Goal: Information Seeking & Learning: Learn about a topic

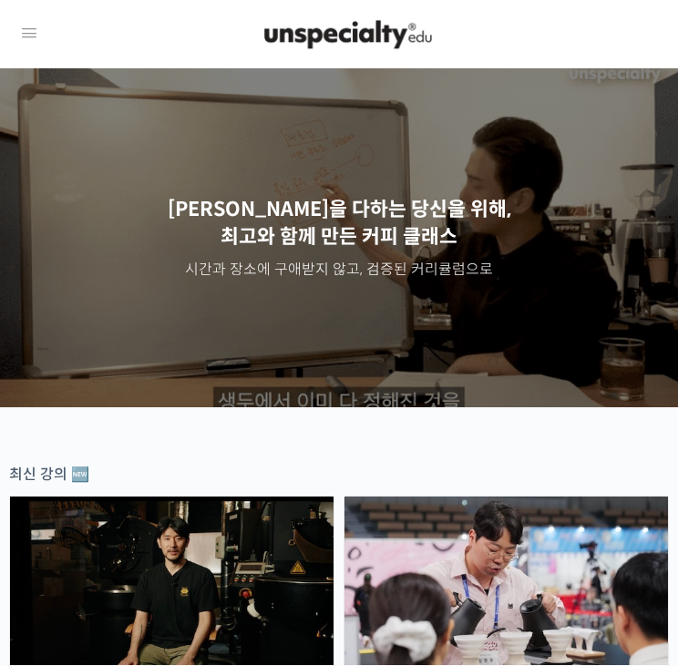
click at [28, 46] on link at bounding box center [29, 32] width 22 height 29
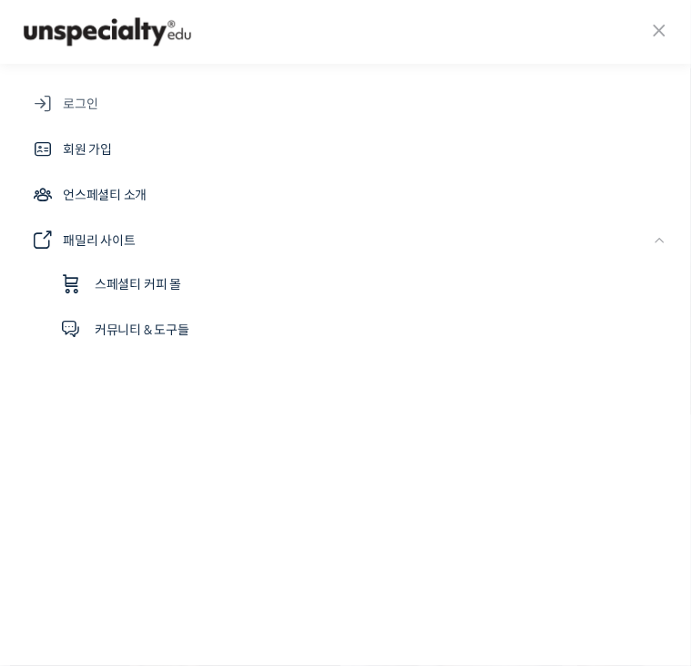
click at [87, 122] on link "로그인" at bounding box center [345, 104] width 655 height 44
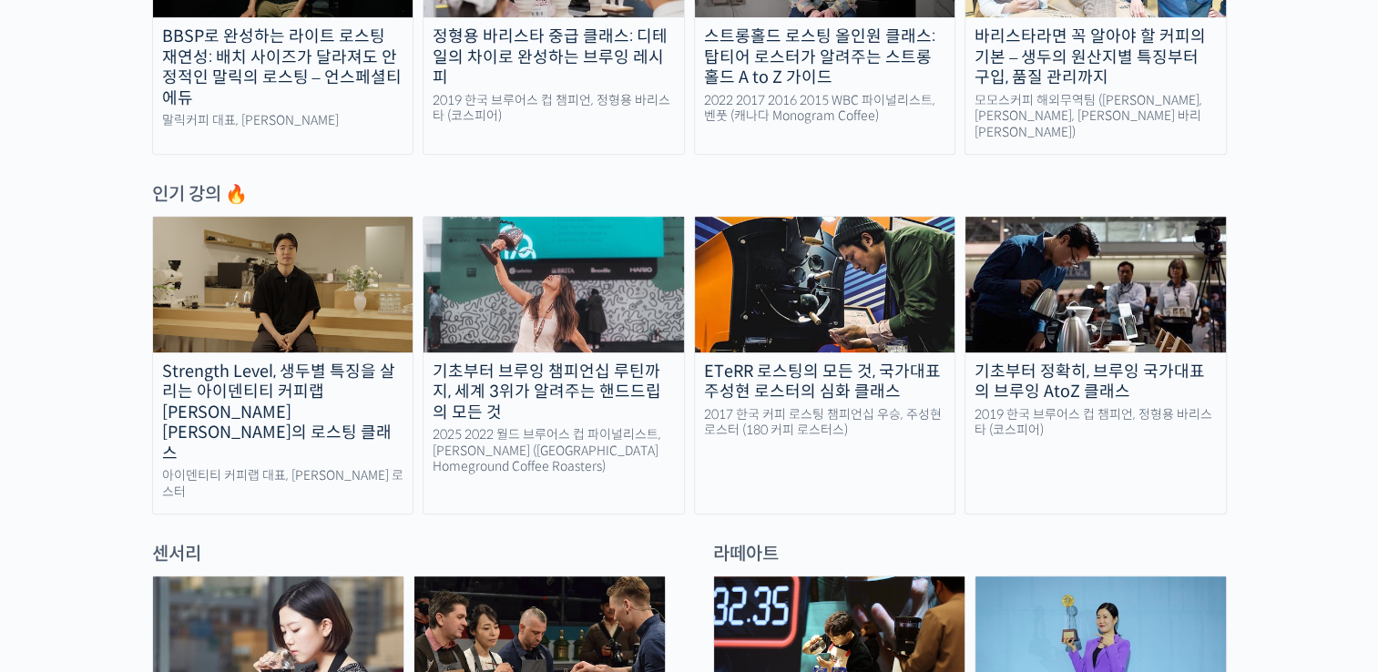
scroll to position [813, 0]
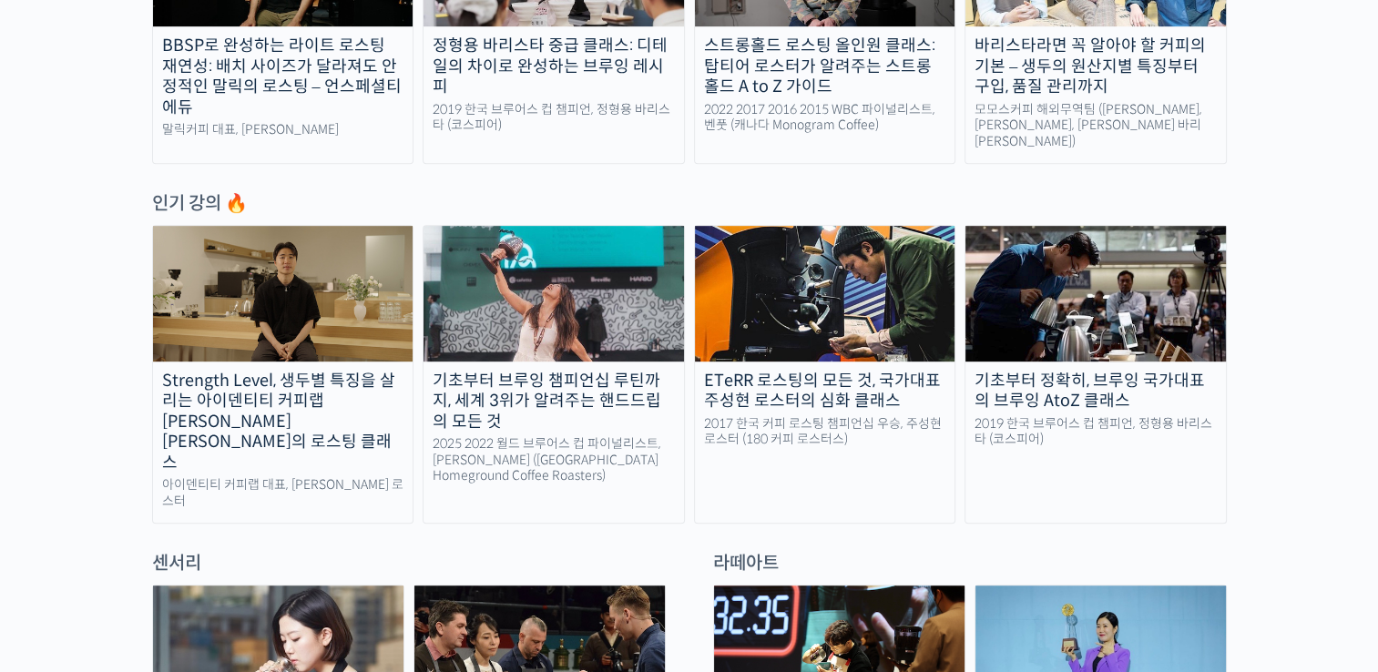
click at [653, 309] on img at bounding box center [554, 293] width 261 height 135
click at [342, 310] on img at bounding box center [283, 293] width 261 height 135
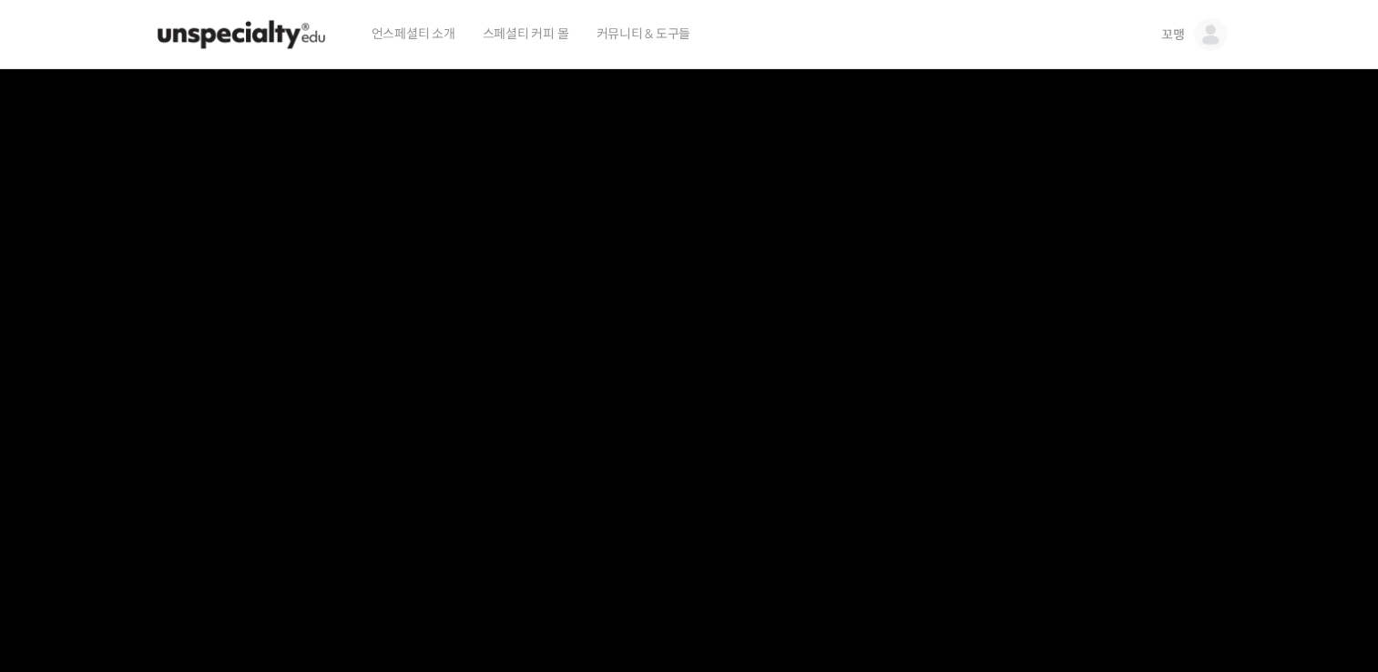
click at [1214, 35] on img at bounding box center [1210, 34] width 33 height 33
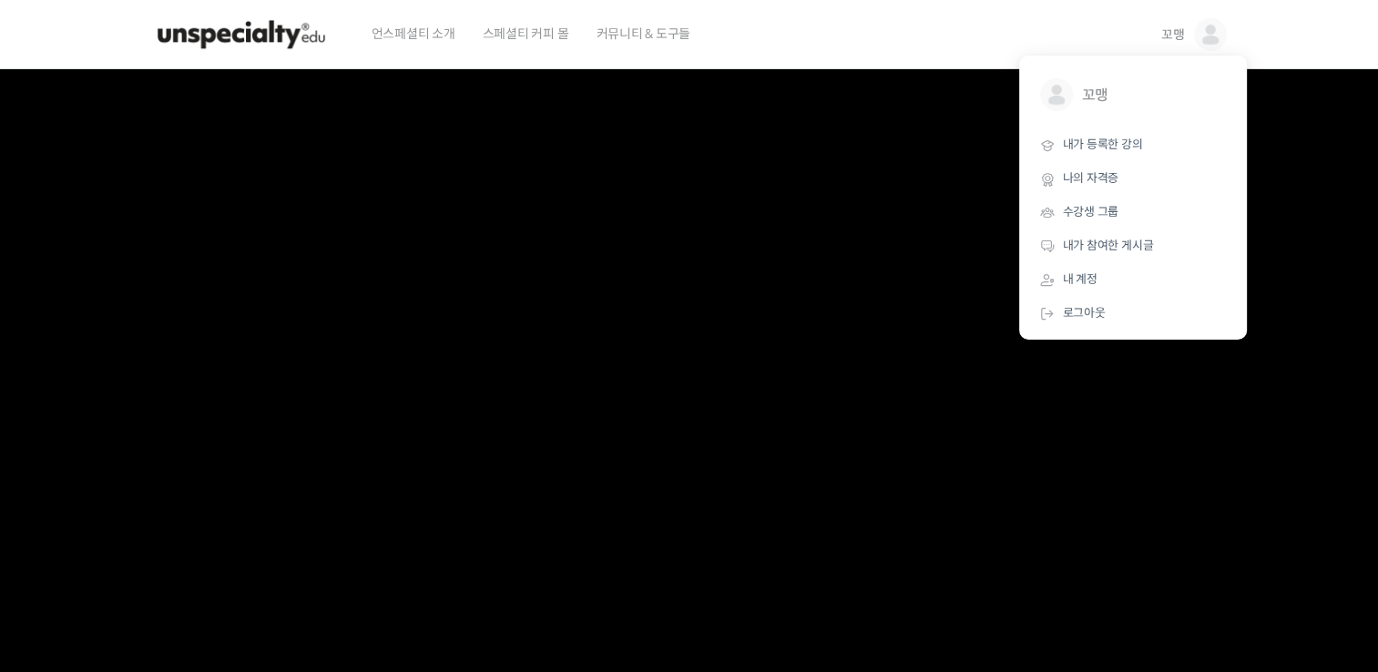
click at [1191, 32] on link "꼬맹" at bounding box center [1195, 34] width 66 height 69
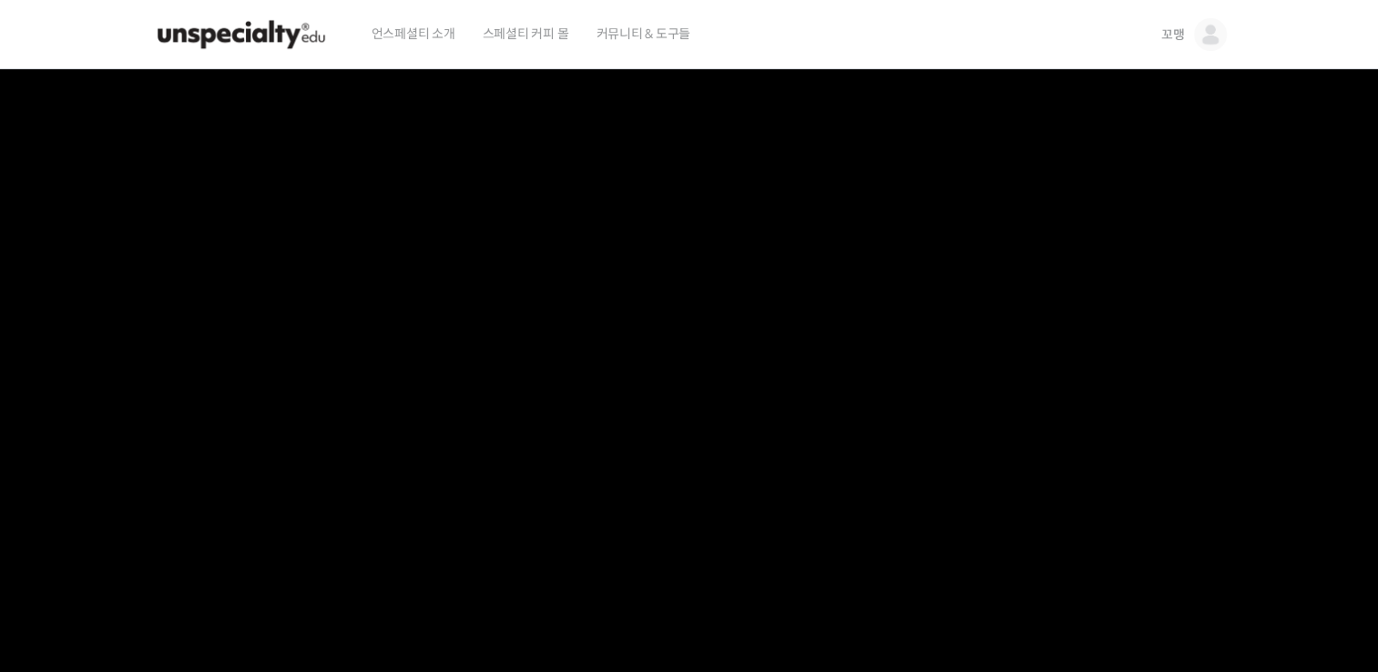
click at [1163, 42] on span "꼬맹" at bounding box center [1174, 34] width 24 height 16
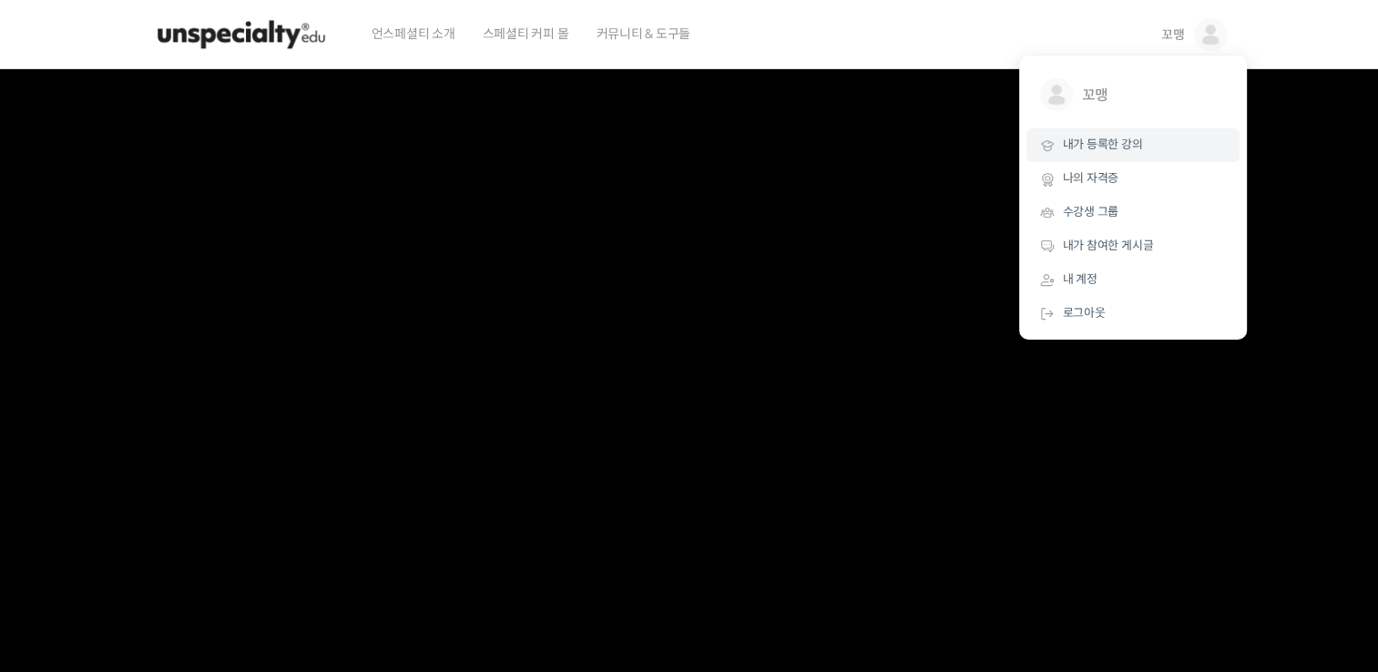
click at [1131, 154] on link "내가 등록한 강의" at bounding box center [1133, 145] width 213 height 34
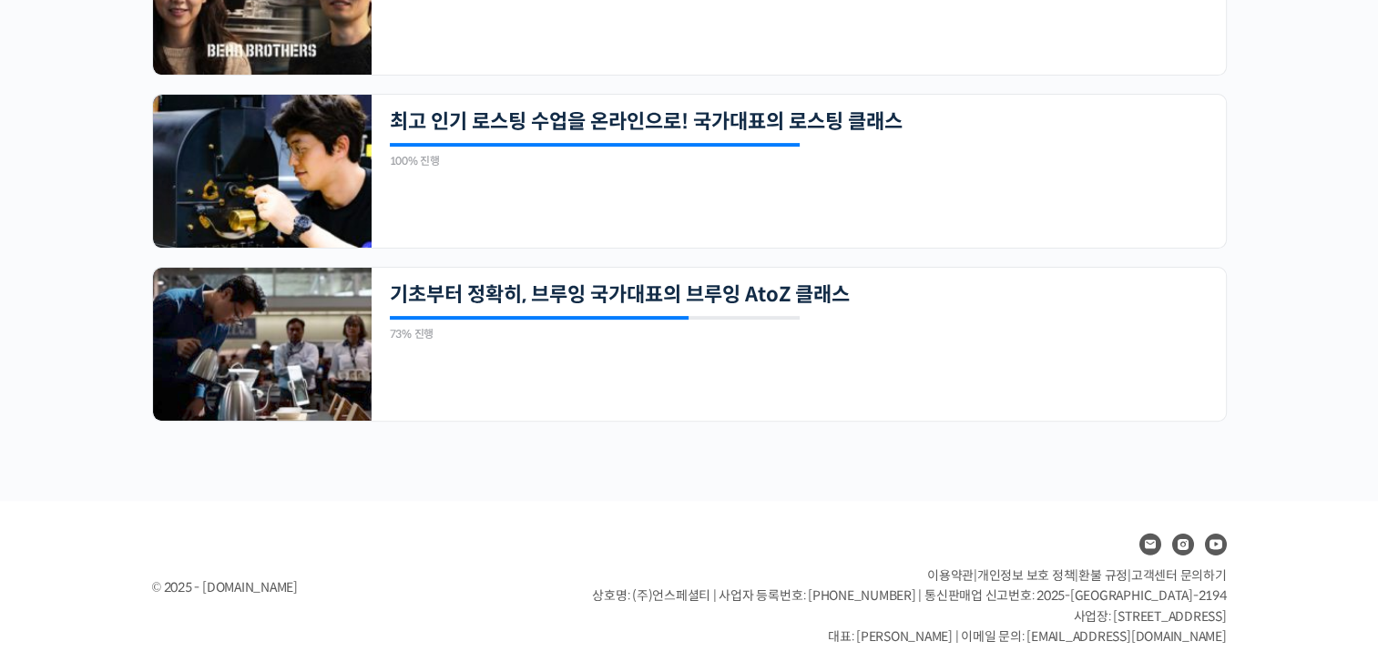
scroll to position [546, 0]
click at [649, 279] on div "23개의 수업 기초부터 정확히, 브루잉 국가대표의 브루잉 AtoZ 클래스 73% 진행 최근 활동: 2022년 03월 15일 3:41 오후 정형…" at bounding box center [799, 344] width 855 height 153
click at [645, 310] on div "23개의 수업 기초부터 정확히, 브루잉 국가대표의 브루잉 AtoZ 클래스 73% 진행 최근 활동: 2022년 03월 15일 3:41 오후 정형…" at bounding box center [799, 344] width 855 height 153
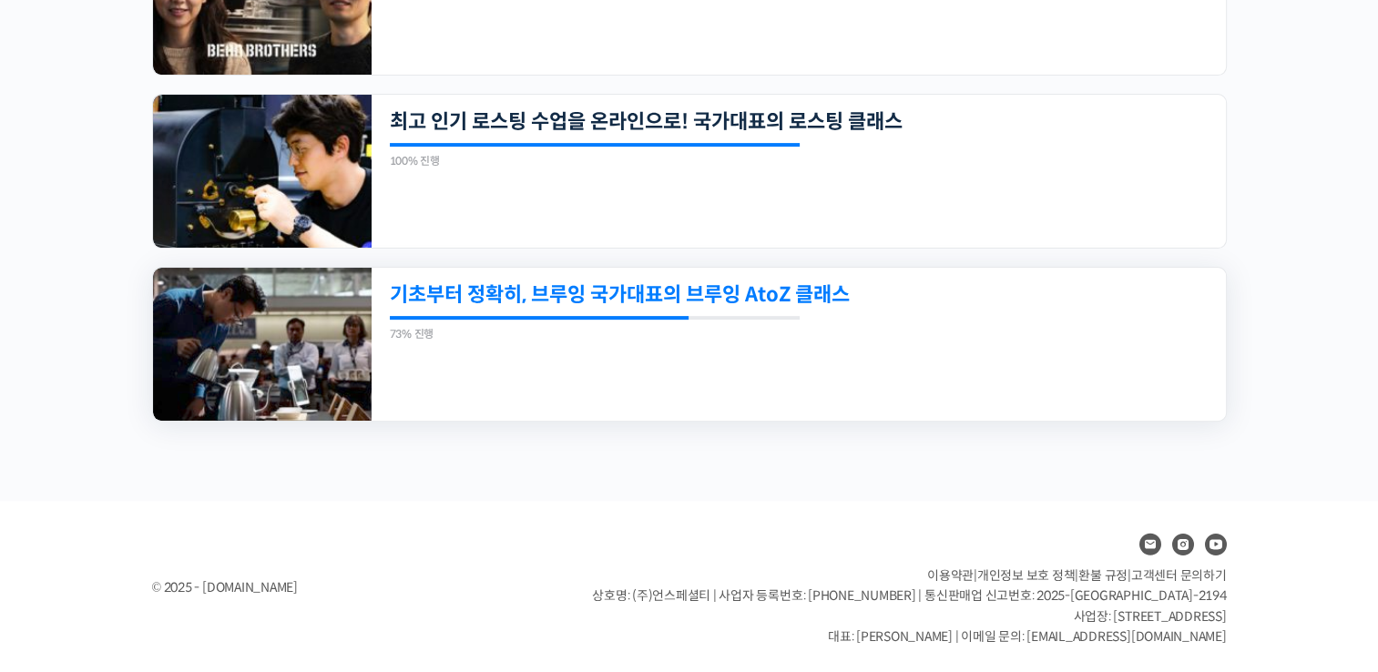
click at [647, 295] on link "기초부터 정확히, 브루잉 국가대표의 브루잉 AtoZ 클래스" at bounding box center [717, 294] width 654 height 25
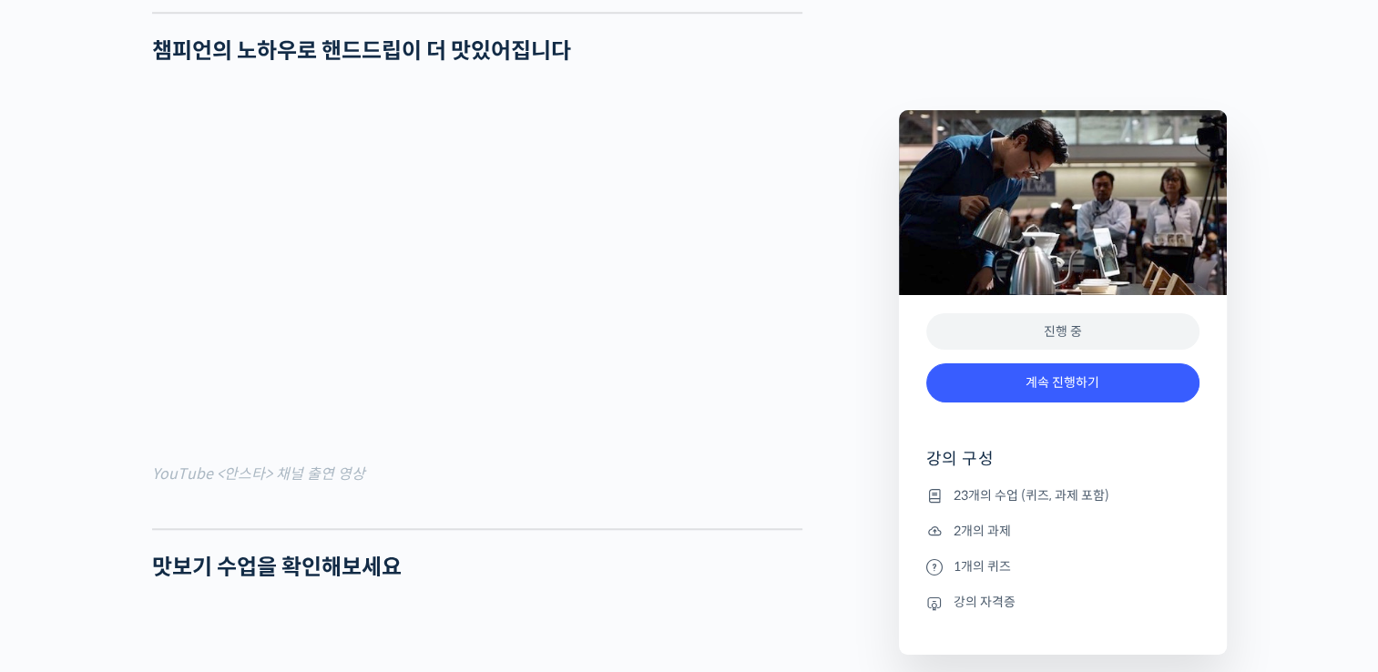
scroll to position [1479, 0]
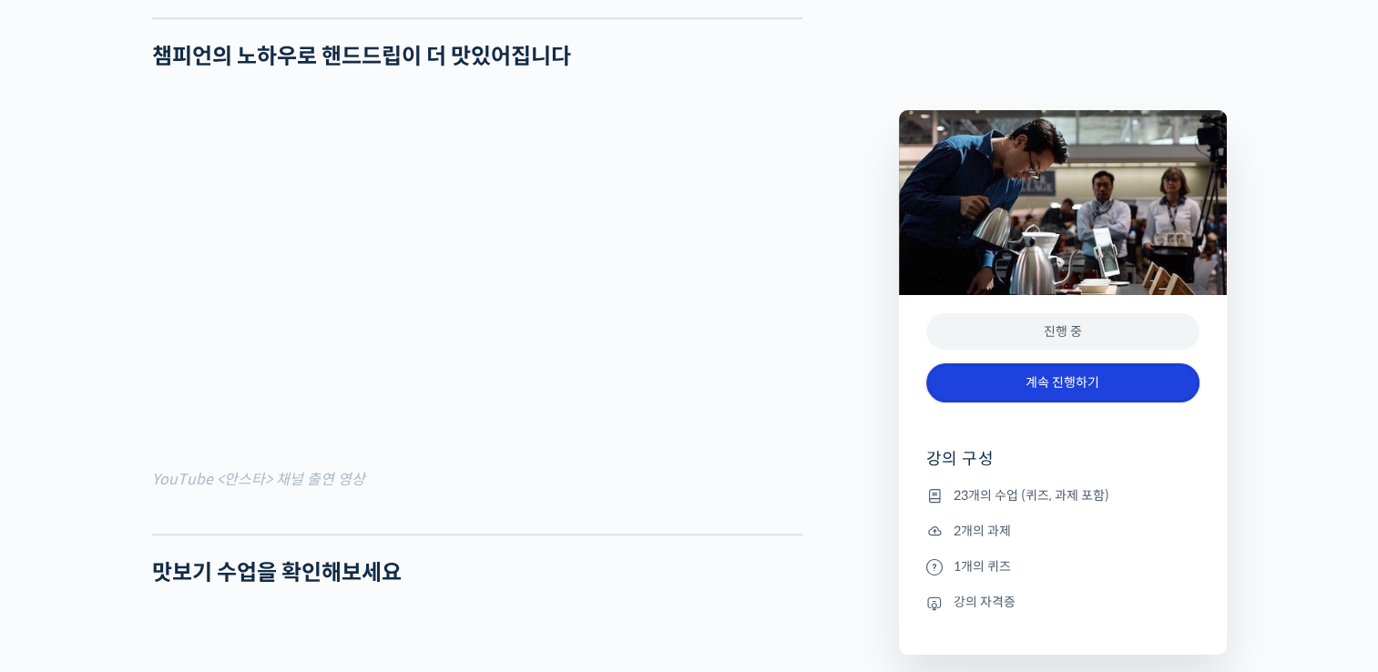
click at [1104, 394] on link "계속 진행하기" at bounding box center [1063, 382] width 273 height 39
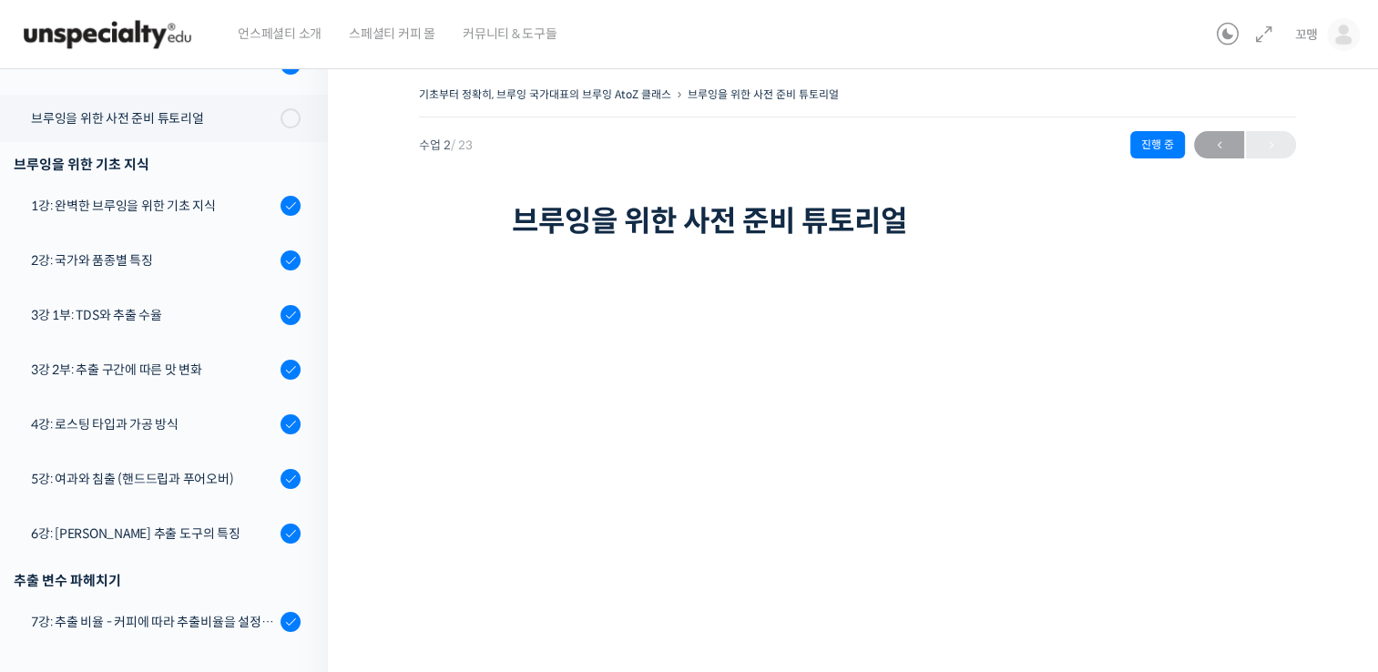
scroll to position [320, 0]
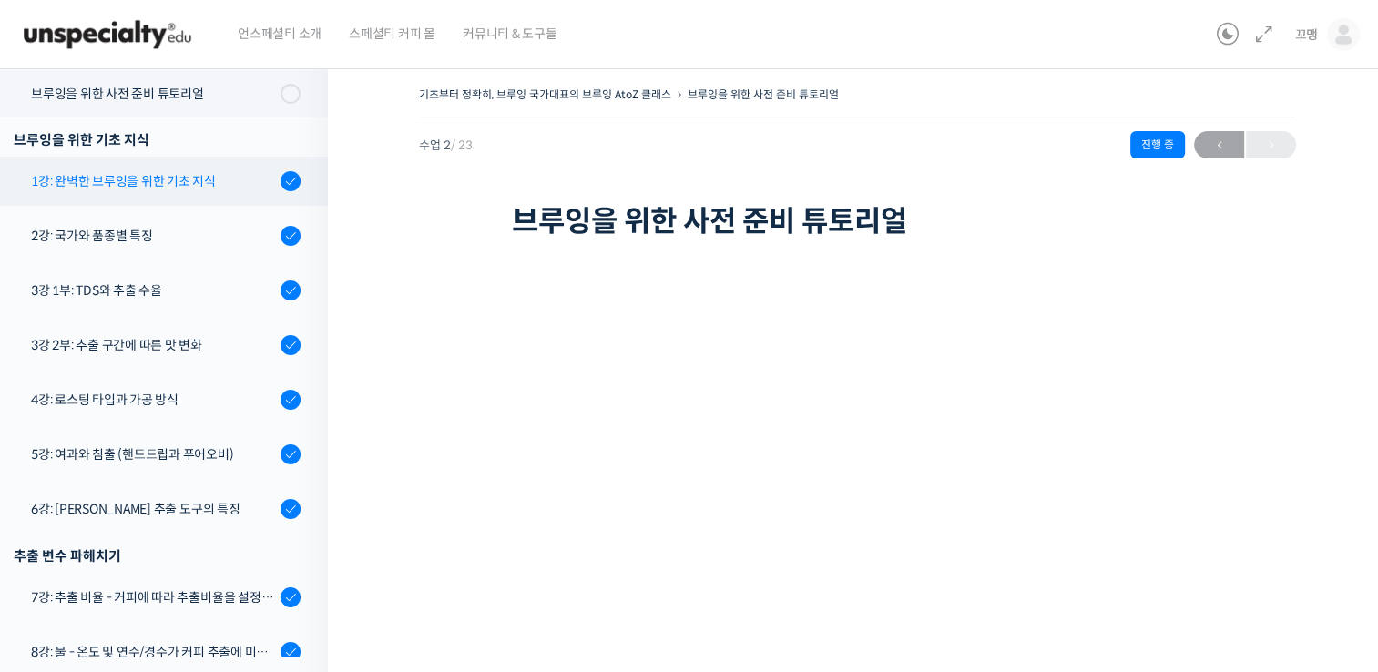
click at [120, 189] on div "1강: 완벽한 브루잉을 위한 기초 지식" at bounding box center [153, 181] width 244 height 20
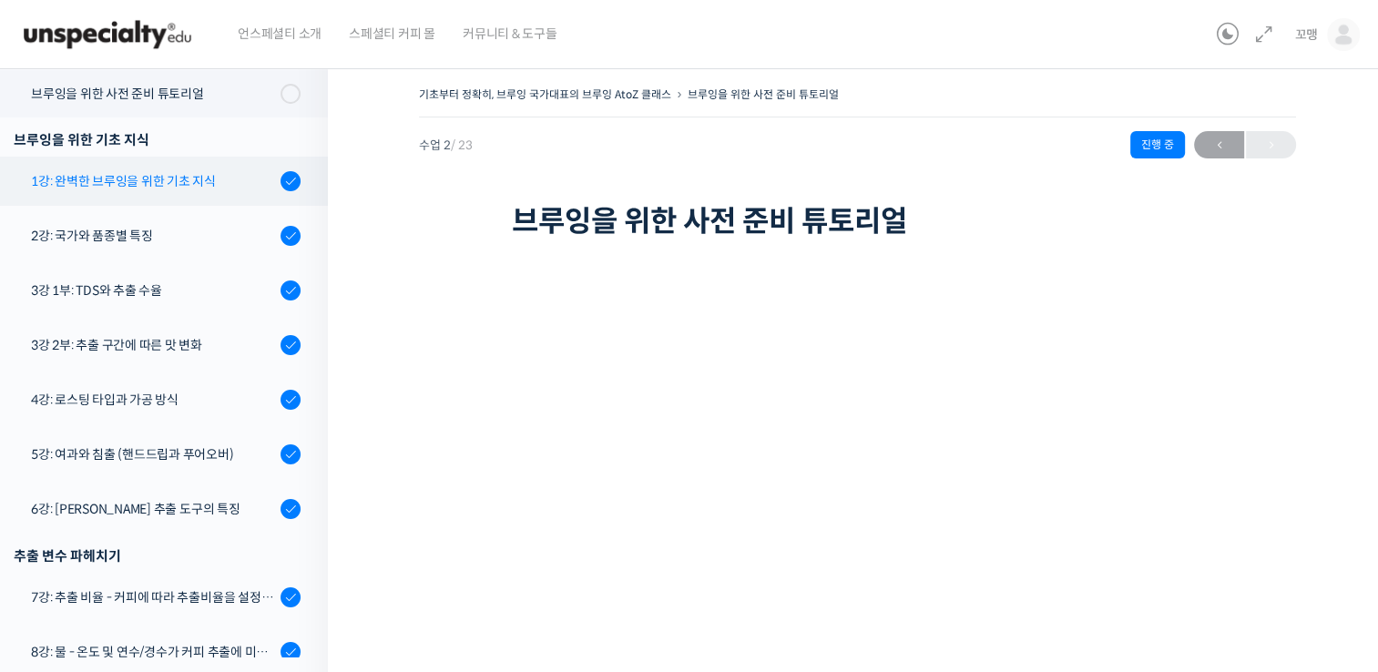
click at [120, 189] on div "1강: 완벽한 브루잉을 위한 기초 지식" at bounding box center [153, 181] width 244 height 20
click at [281, 189] on div at bounding box center [291, 181] width 20 height 20
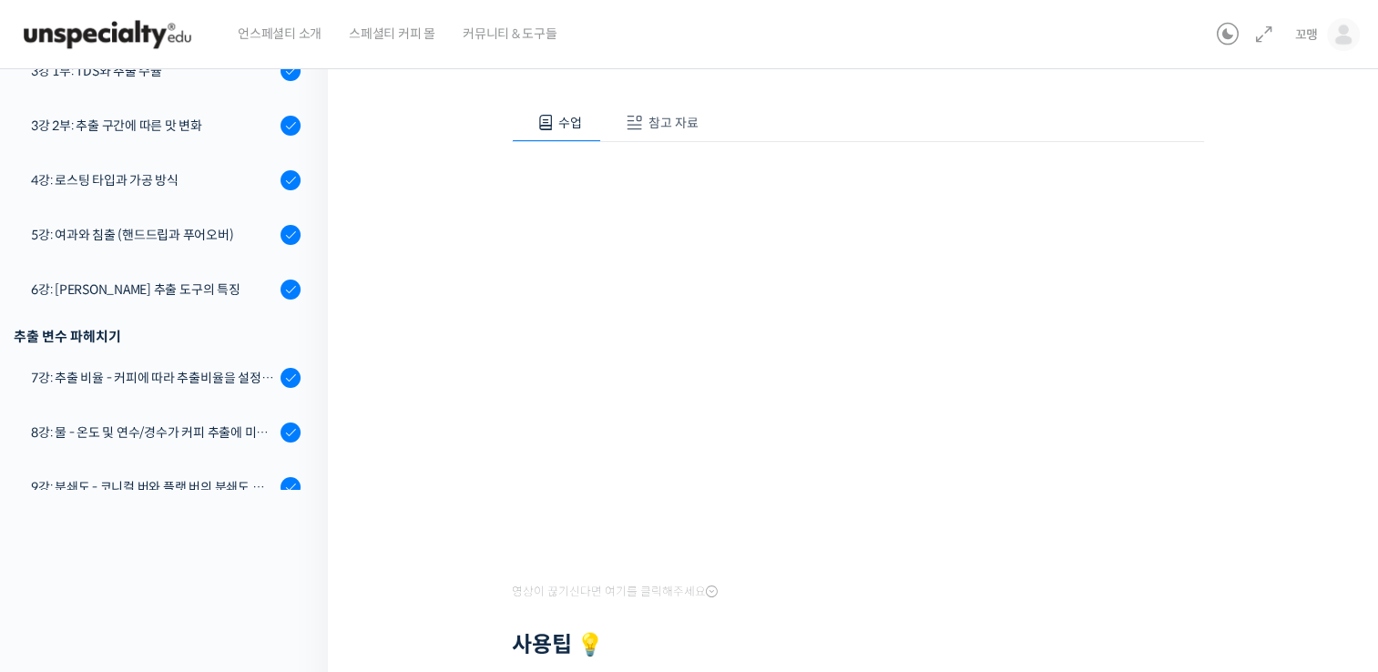
scroll to position [169, 0]
click at [665, 129] on button "참고 자료" at bounding box center [659, 121] width 117 height 38
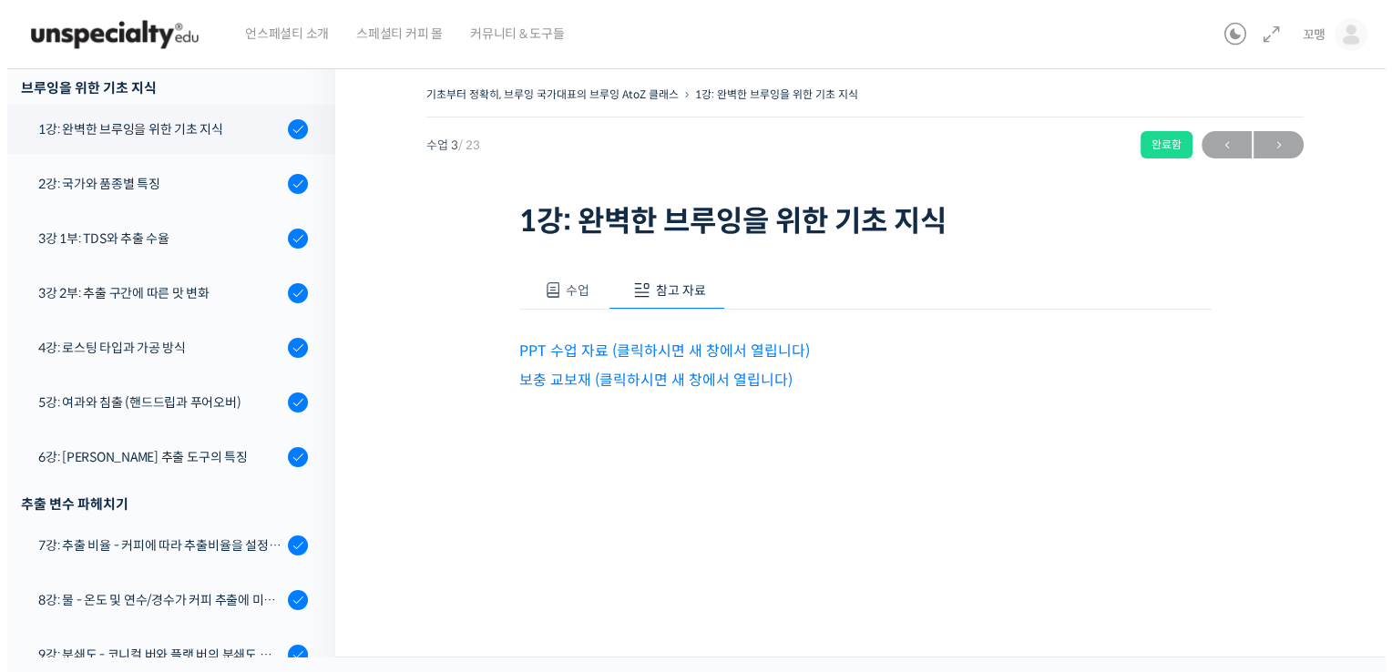
scroll to position [0, 0]
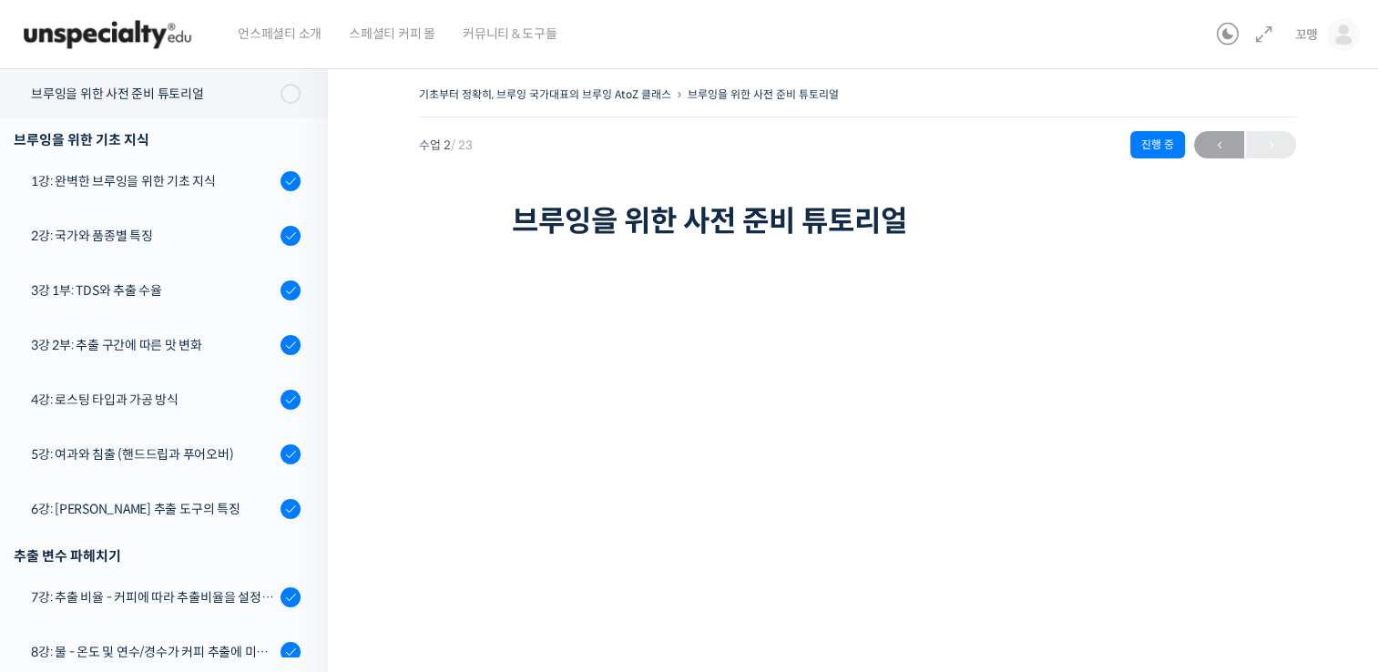
scroll to position [320, 0]
click at [240, 177] on div "1강: 완벽한 브루잉을 위한 기초 지식" at bounding box center [153, 181] width 244 height 20
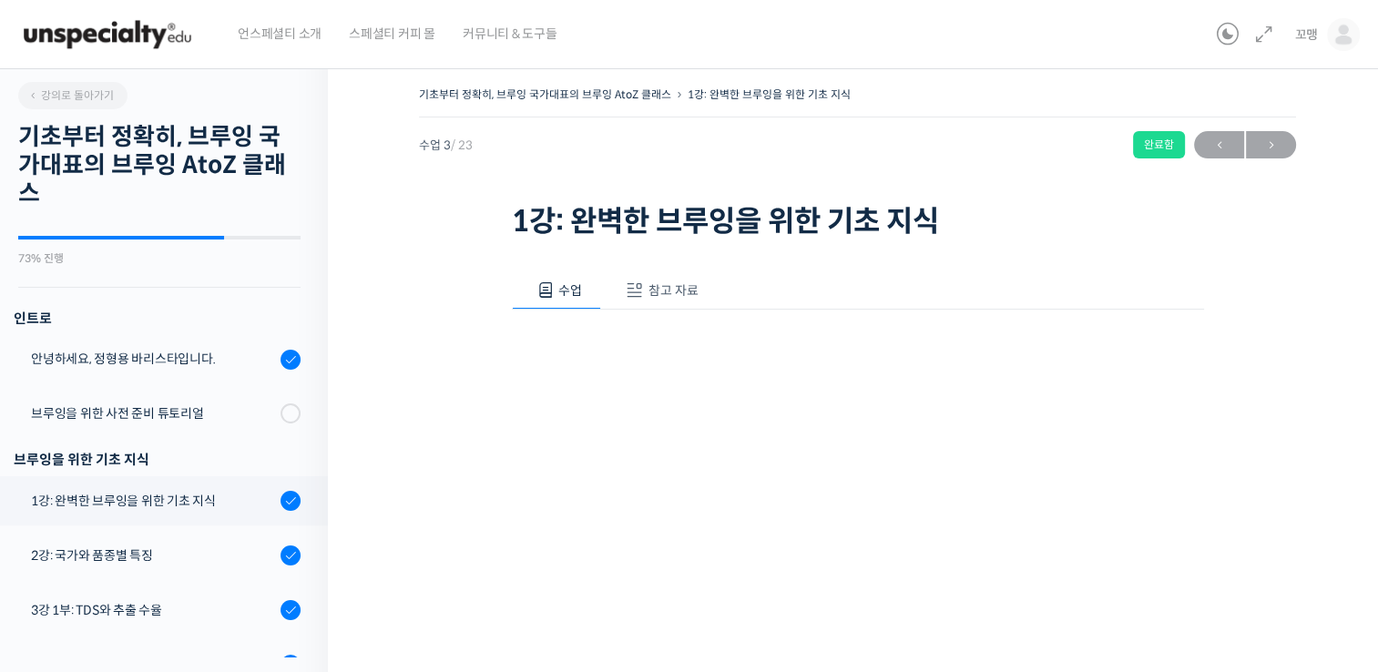
scroll to position [372, 0]
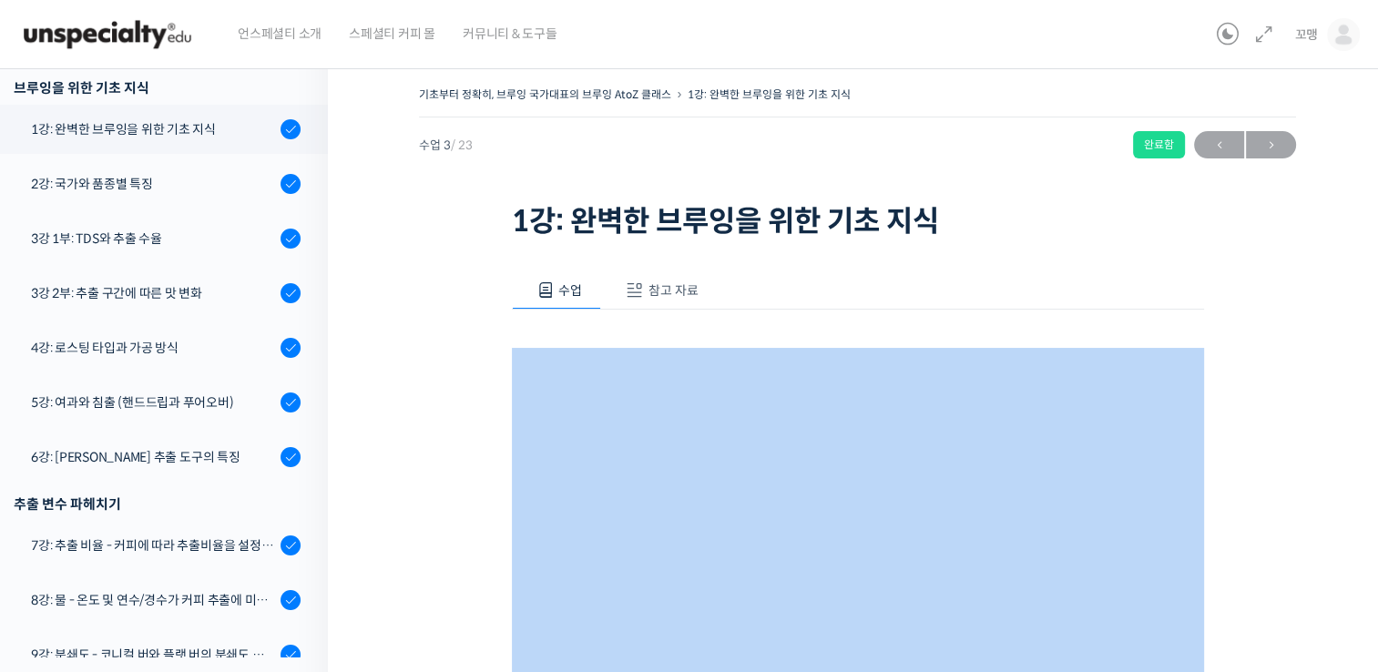
drag, startPoint x: 0, startPoint y: 0, endPoint x: 921, endPoint y: 323, distance: 975.9
click at [921, 323] on div "수업 참고 자료 영상이 끊기[DEMOGRAPHIC_DATA]를 클릭해주세요 사용팁 💡 우측 상단의 아이콘들을 클릭하셔서 수업 목록 을 확인하실…" at bounding box center [858, 661] width 692 height 781
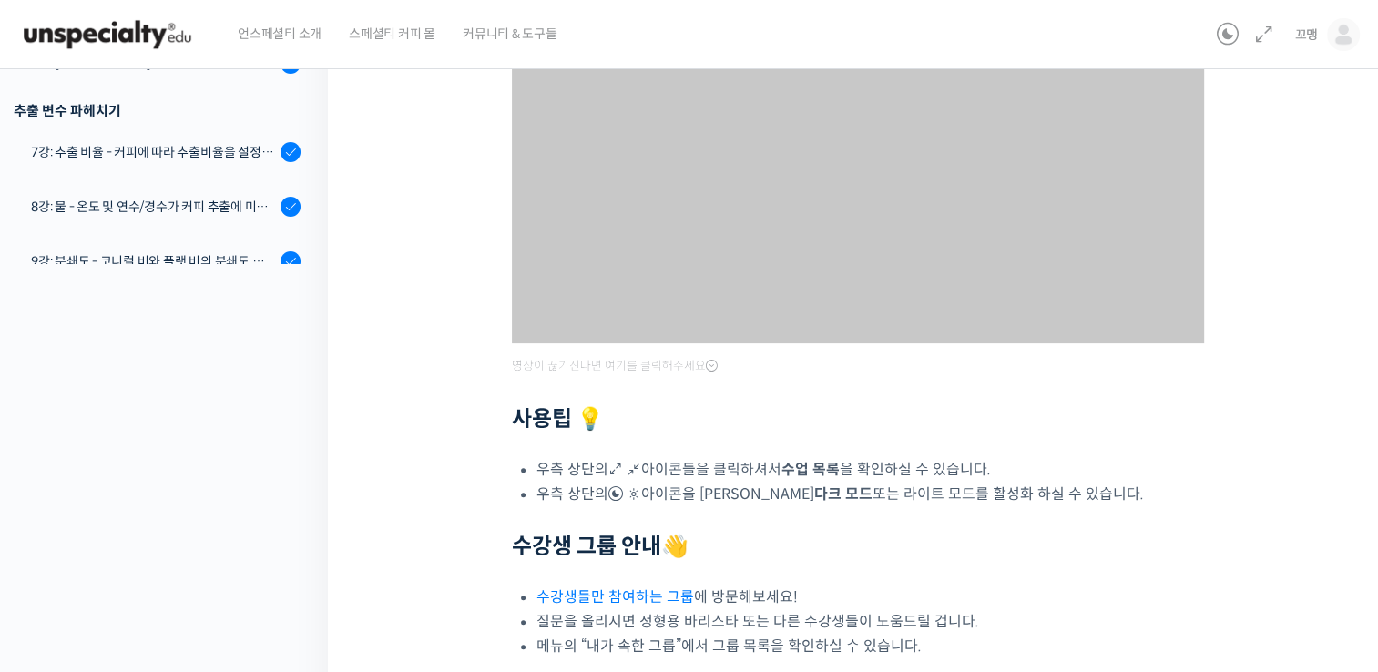
scroll to position [251, 0]
